Goal: Find specific page/section: Locate a particular part of the current website

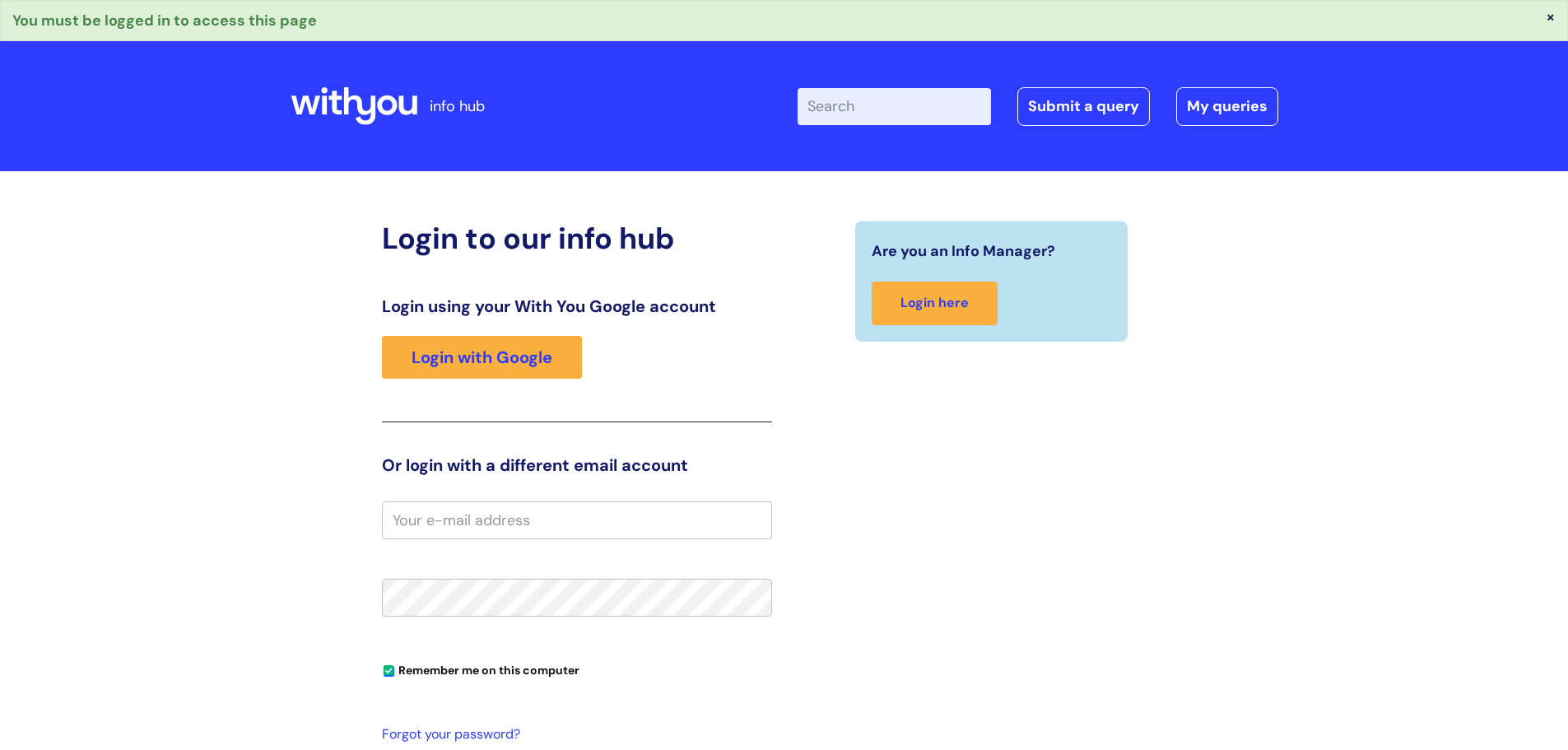
type input "phil howarth"
click at [560, 514] on input "phil howarth" at bounding box center [577, 520] width 390 height 38
click at [450, 350] on link "Login with Google" at bounding box center [482, 357] width 200 height 43
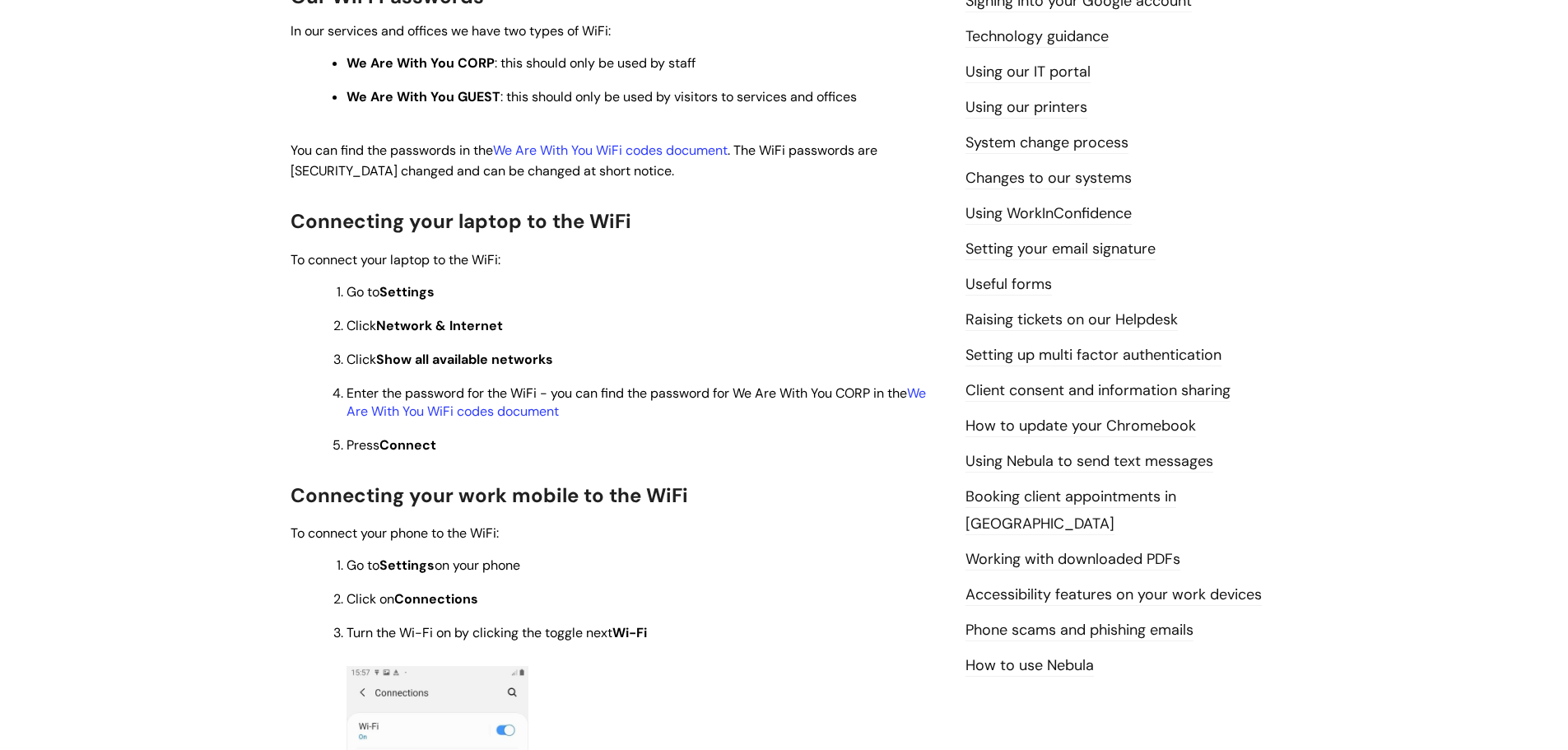
scroll to position [411, 0]
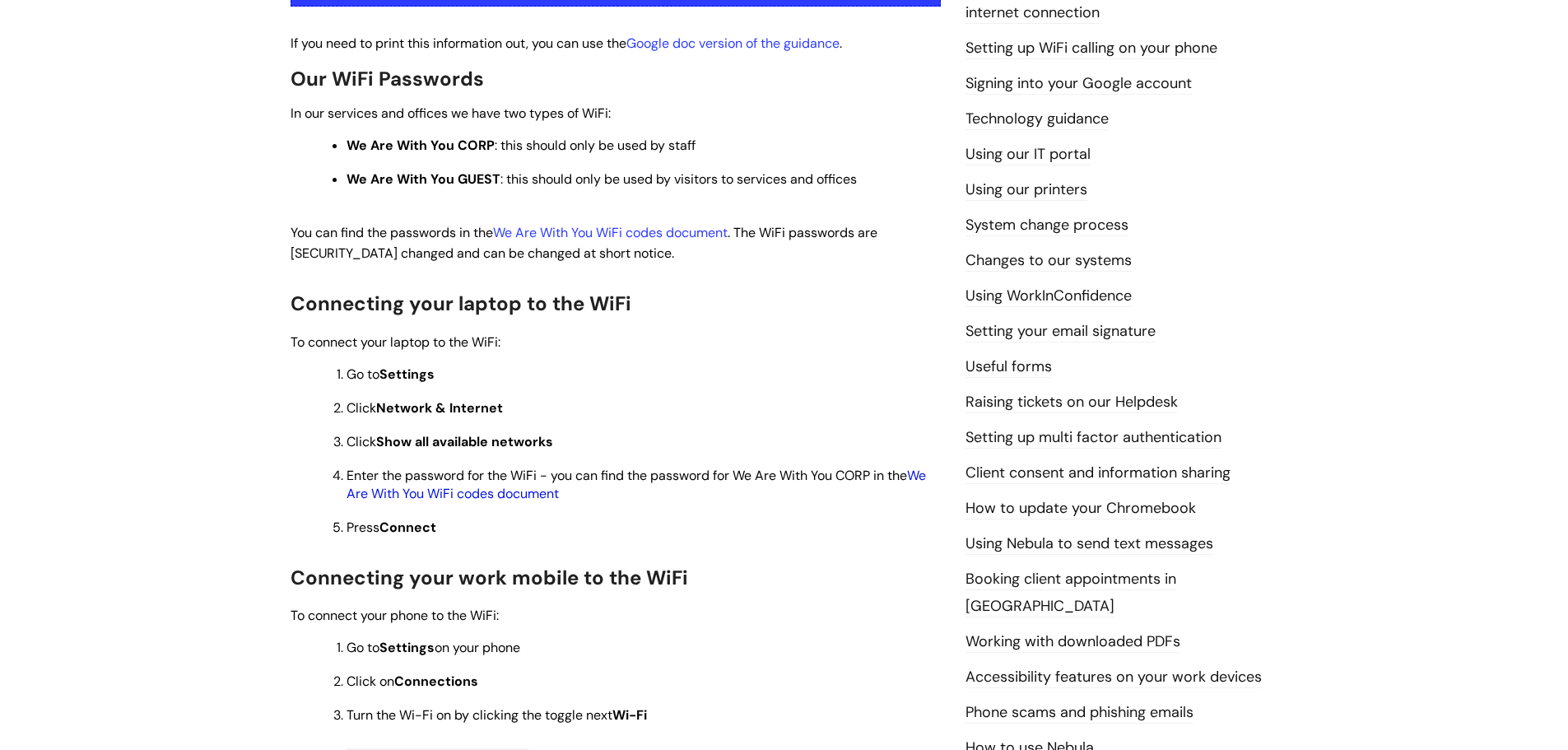
click at [486, 493] on link "We Are With You WiFi codes document" at bounding box center [636, 484] width 580 height 35
